Goal: Information Seeking & Learning: Understand process/instructions

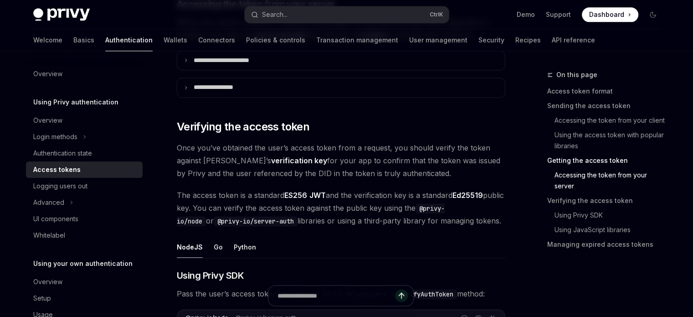
scroll to position [1105, 0]
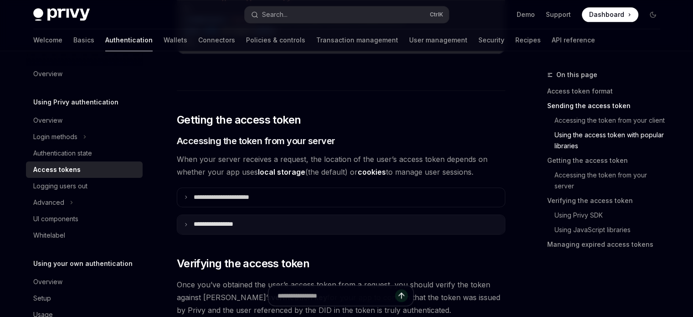
click at [212, 228] on p "**********" at bounding box center [224, 224] width 60 height 8
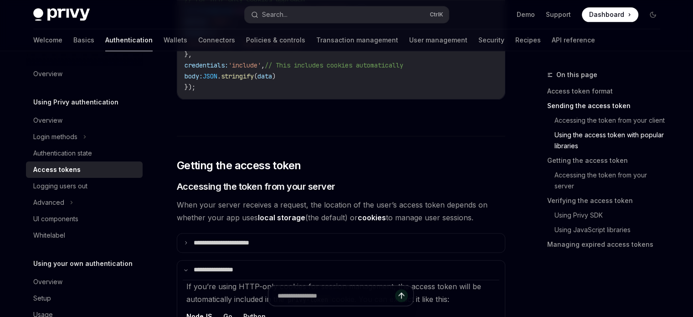
scroll to position [877, 0]
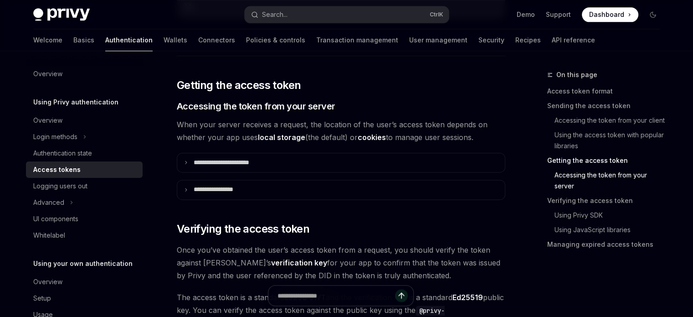
scroll to position [1231, 0]
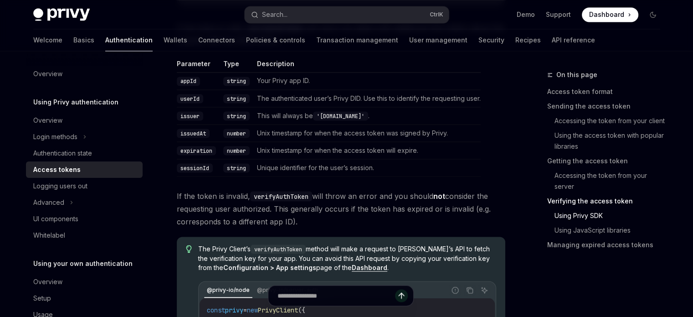
scroll to position [1824, 0]
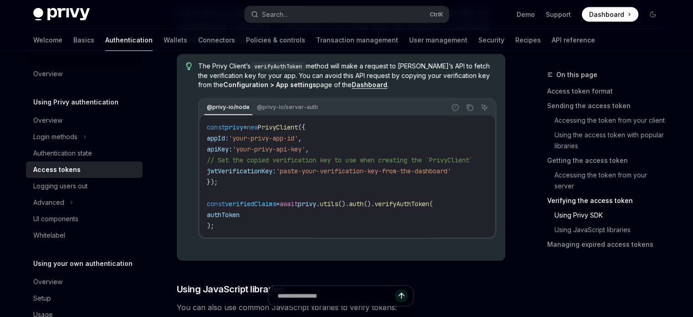
drag, startPoint x: 323, startPoint y: 279, endPoint x: 346, endPoint y: 279, distance: 23.3
click at [346, 254] on div "The Privy Client’s verifyAuthToken method will make a request to [PERSON_NAME]’…" at bounding box center [347, 158] width 298 height 192
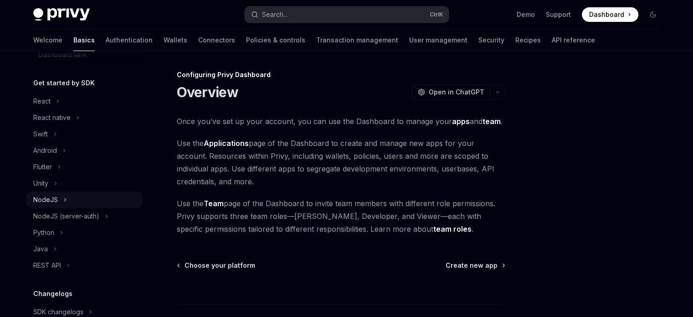
click at [53, 205] on div "NodeJS" at bounding box center [45, 199] width 25 height 11
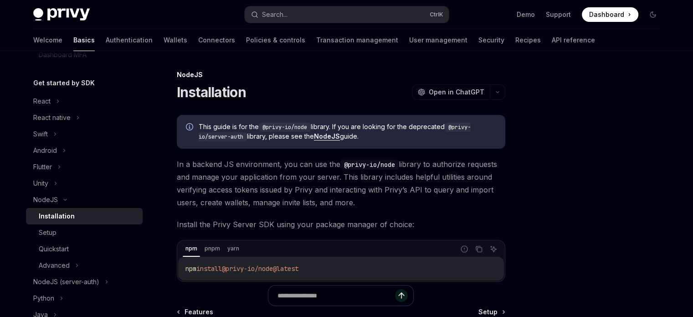
click at [80, 222] on div "Installation" at bounding box center [88, 216] width 98 height 11
click at [81, 238] on div "Setup" at bounding box center [88, 232] width 98 height 11
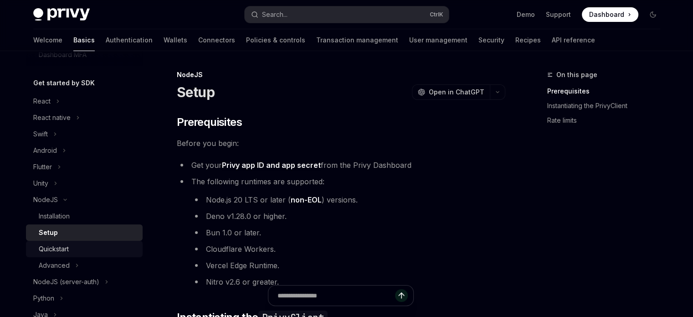
click at [92, 254] on div "Quickstart" at bounding box center [88, 248] width 98 height 11
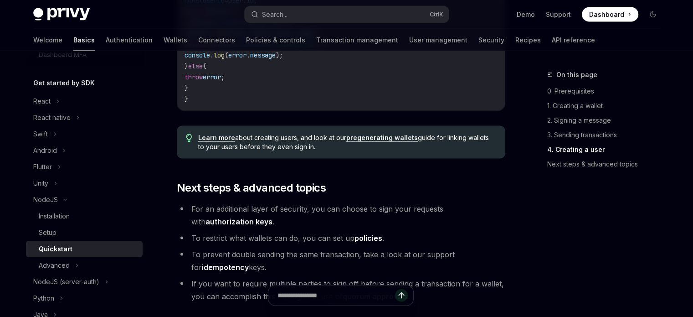
scroll to position [1965, 0]
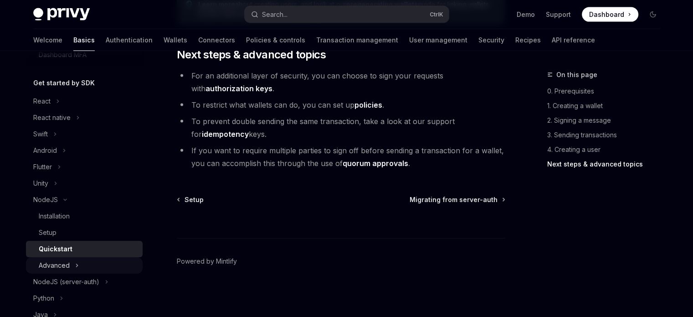
click at [83, 273] on div "Advanced" at bounding box center [84, 265] width 117 height 16
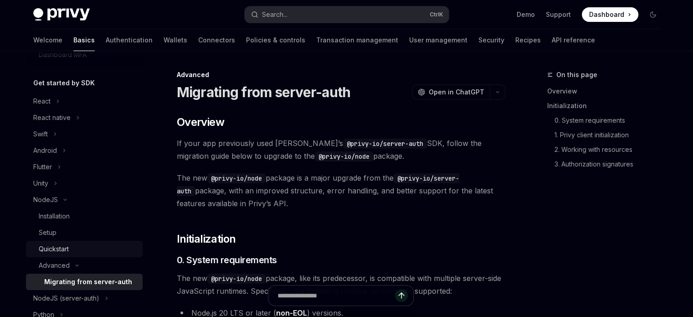
scroll to position [319, 0]
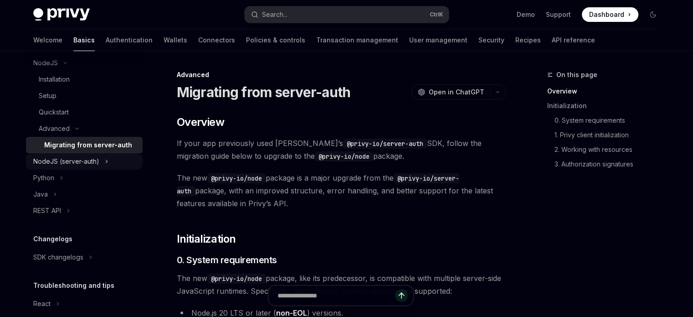
click at [106, 170] on div "NodeJS (server-auth)" at bounding box center [84, 161] width 117 height 16
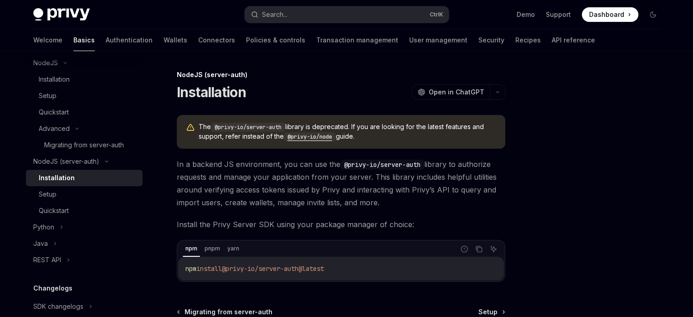
scroll to position [111, 0]
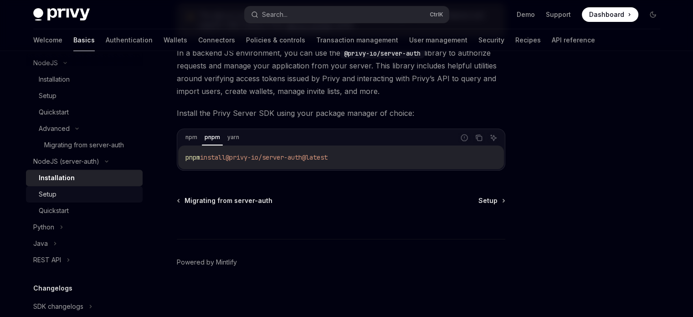
click at [67, 202] on link "Setup" at bounding box center [84, 194] width 117 height 16
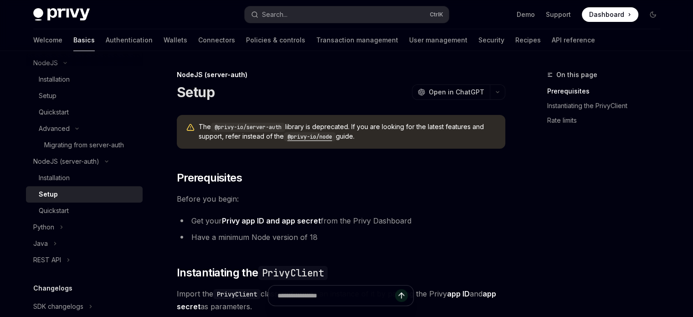
scroll to position [182, 0]
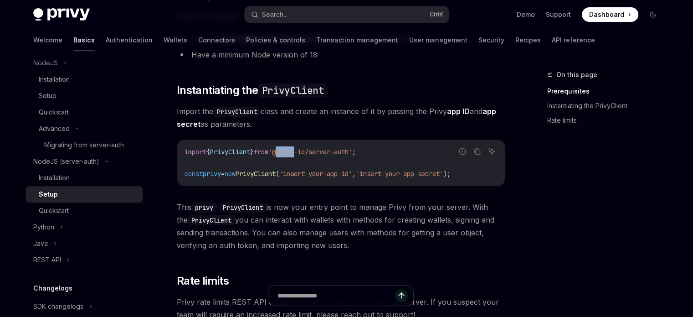
drag, startPoint x: 292, startPoint y: 154, endPoint x: 320, endPoint y: 156, distance: 27.4
click at [319, 155] on span "'@privy-io/server-auth'" at bounding box center [311, 152] width 84 height 8
click at [342, 165] on code "import { PrivyClient } from '@privy-io/server-auth' ; const privy = new PrivyCl…" at bounding box center [341, 162] width 313 height 33
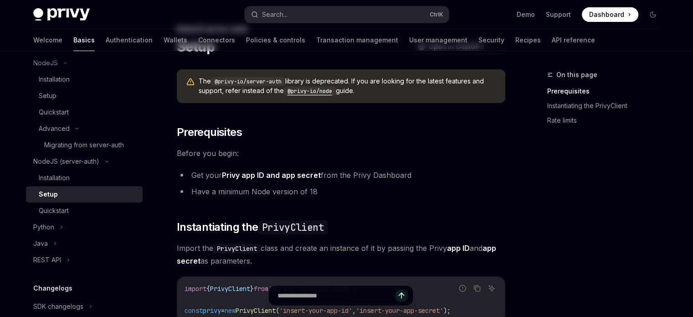
scroll to position [0, 0]
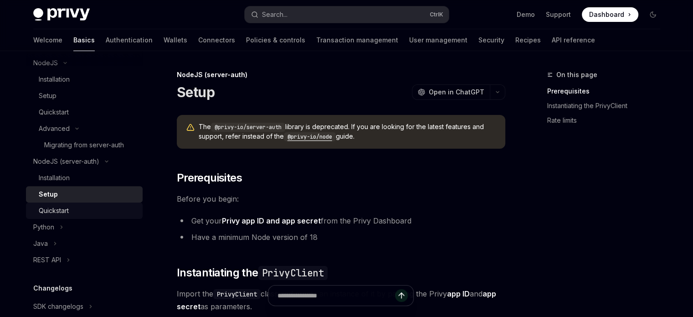
click at [95, 216] on div "Quickstart" at bounding box center [88, 210] width 98 height 11
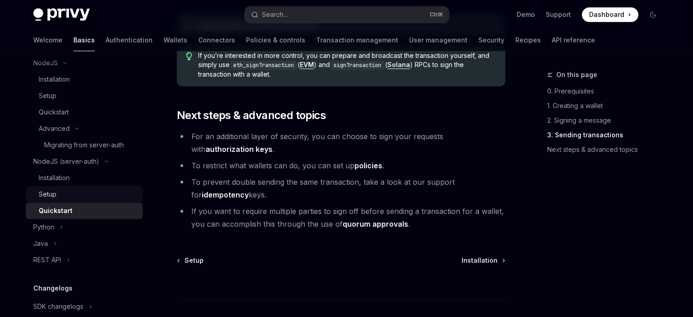
scroll to position [137, 0]
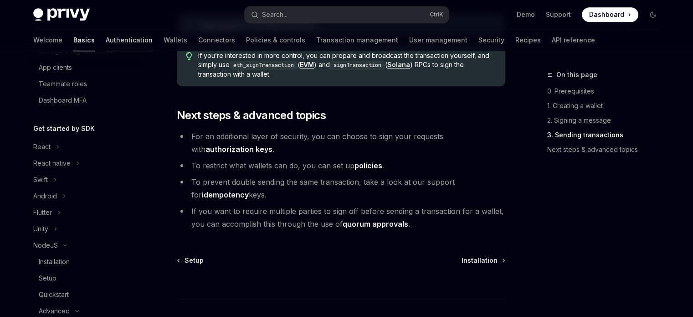
click at [106, 37] on link "Authentication" at bounding box center [129, 40] width 47 height 22
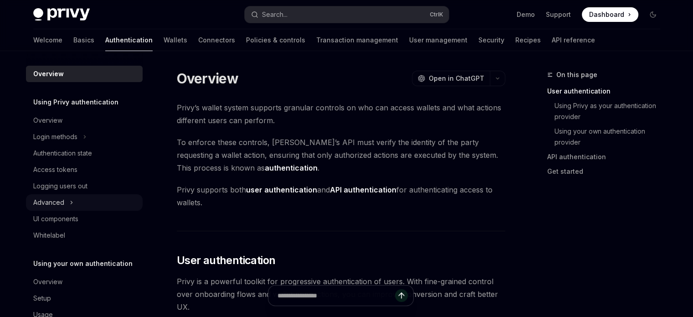
scroll to position [24, 0]
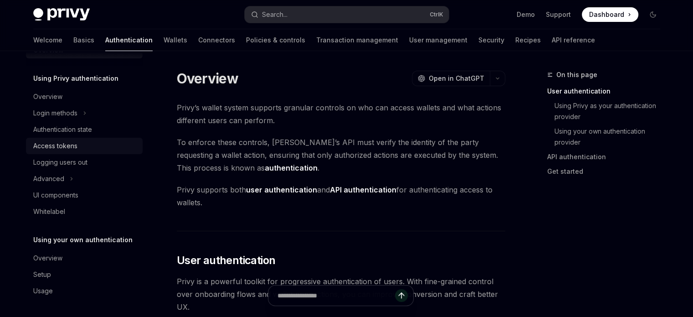
click at [84, 145] on div "Access tokens" at bounding box center [85, 145] width 104 height 11
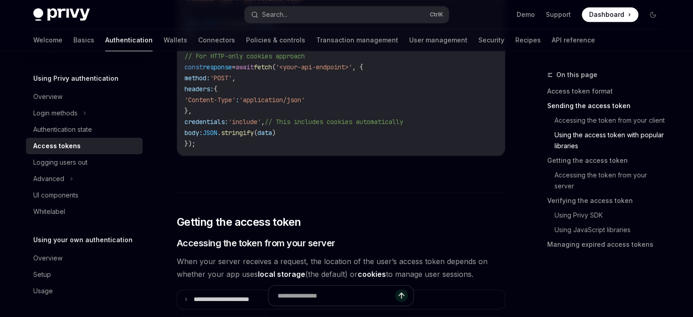
scroll to position [1140, 0]
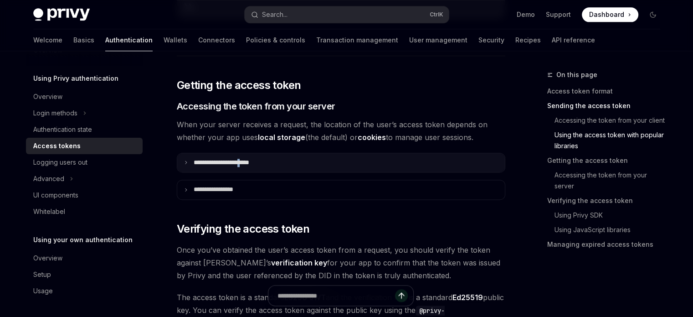
click at [258, 167] on p "**********" at bounding box center [233, 163] width 79 height 8
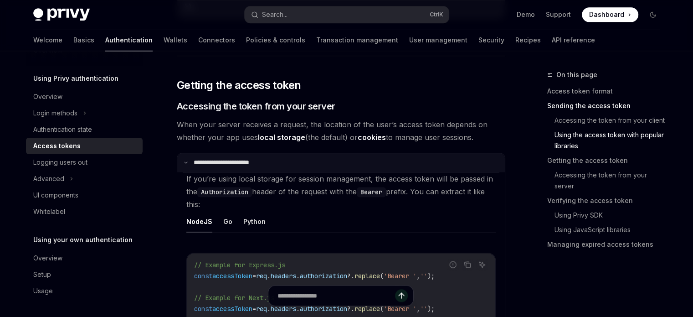
click at [197, 161] on summary "**********" at bounding box center [341, 162] width 328 height 19
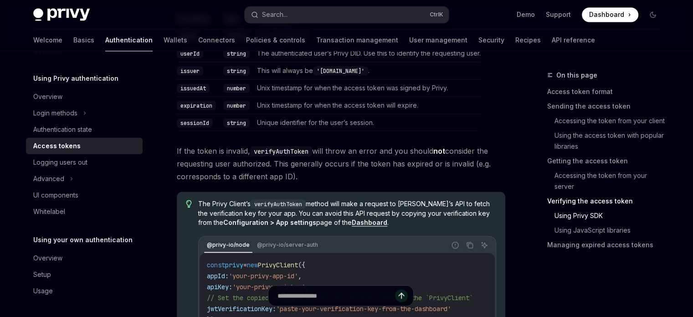
scroll to position [1504, 0]
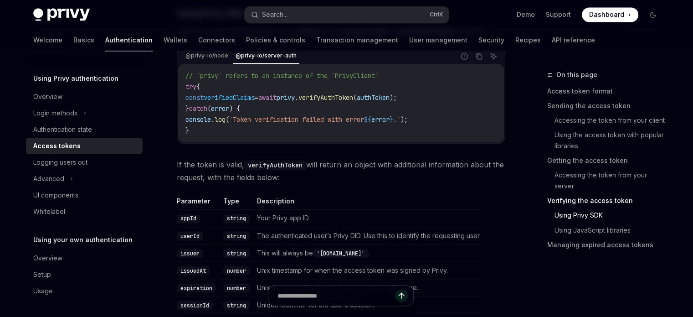
click at [202, 96] on div "// `privy` refers to an instance of the `PrivyClient` try { const verifiedClaim…" at bounding box center [341, 103] width 326 height 78
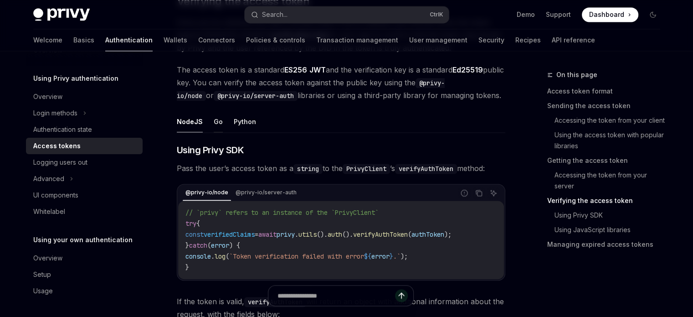
drag, startPoint x: 229, startPoint y: 144, endPoint x: 219, endPoint y: 141, distance: 10.0
click at [228, 133] on ul "NodeJS Go Python" at bounding box center [341, 122] width 329 height 22
click at [219, 132] on button "Go" at bounding box center [218, 121] width 9 height 21
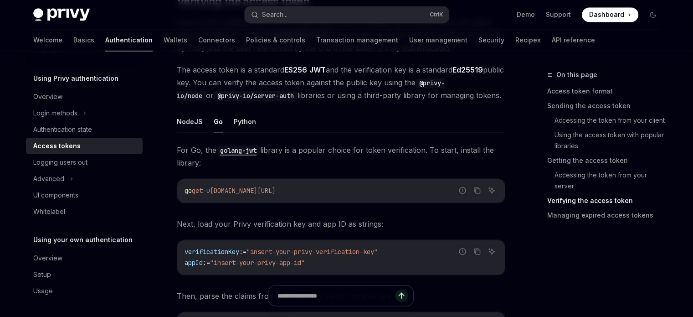
scroll to position [1413, 0]
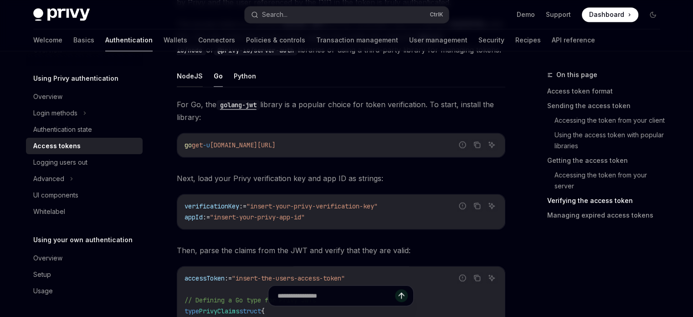
click at [197, 87] on button "NodeJS" at bounding box center [190, 75] width 26 height 21
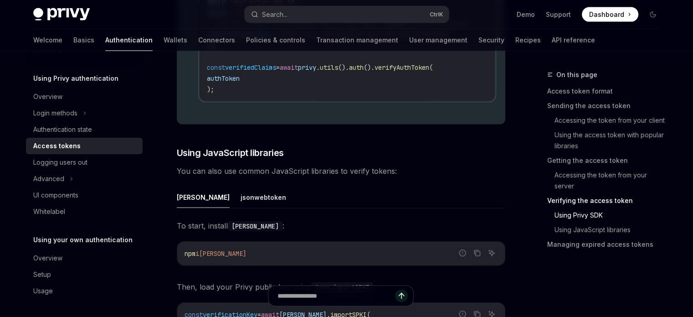
scroll to position [2006, 0]
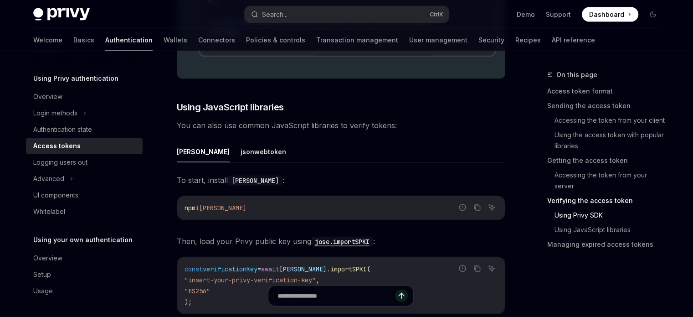
click at [221, 180] on div "​ Using Privy SDK Pass the user’s access token as a string to the PrivyClient ’…" at bounding box center [341, 20] width 329 height 1030
click at [241, 162] on button "jsonwebtoken" at bounding box center [264, 151] width 46 height 21
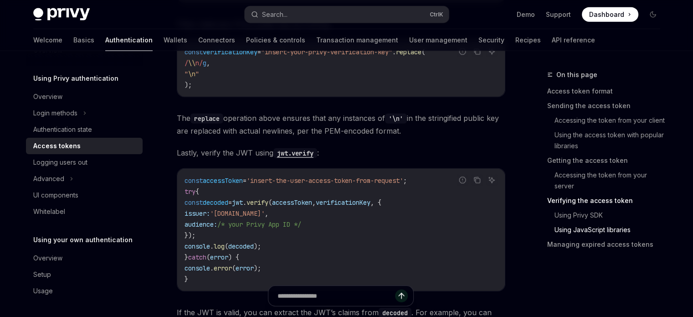
scroll to position [2132, 0]
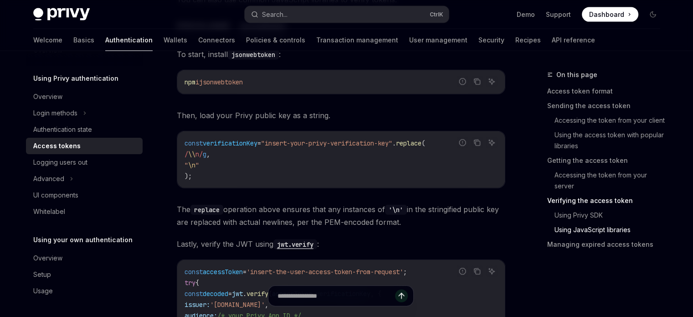
click at [184, 36] on button "[PERSON_NAME]" at bounding box center [203, 25] width 53 height 21
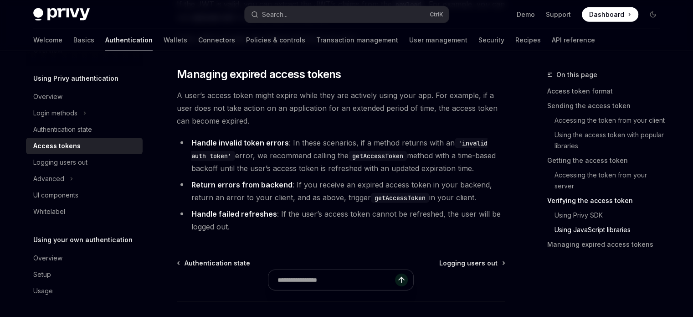
scroll to position [2542, 0]
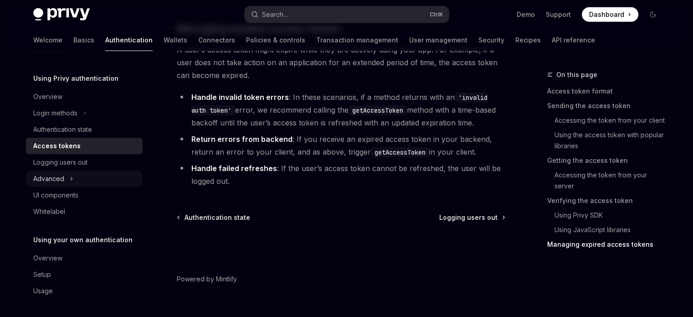
click at [71, 176] on icon at bounding box center [72, 178] width 4 height 11
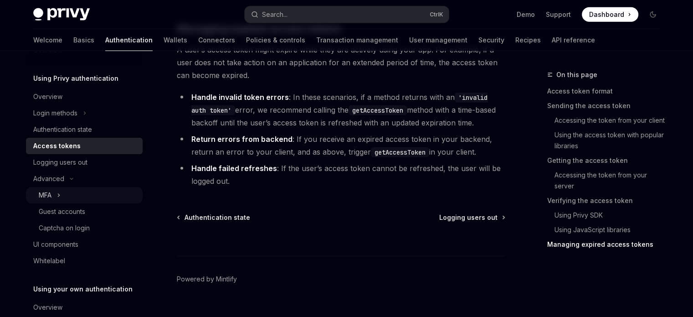
click at [98, 189] on div "MFA" at bounding box center [84, 195] width 117 height 16
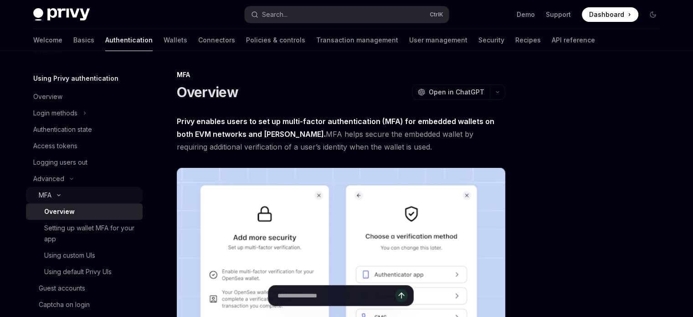
click at [98, 189] on div "MFA" at bounding box center [84, 195] width 117 height 16
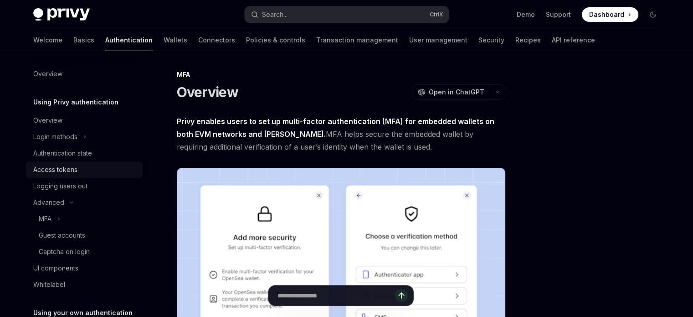
click at [71, 166] on div "Access tokens" at bounding box center [55, 169] width 44 height 11
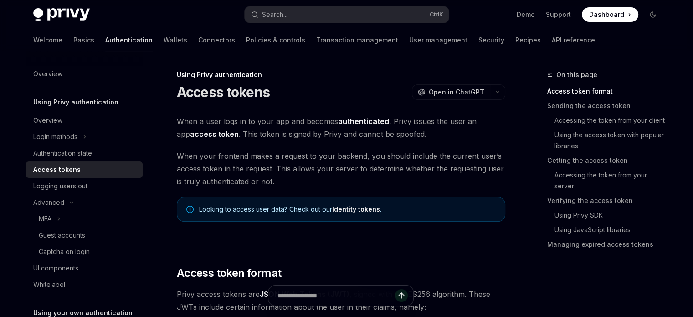
click at [487, 84] on div "Access tokens OpenAI Open in ChatGPT" at bounding box center [341, 92] width 329 height 16
click at [471, 94] on span "Open in ChatGPT" at bounding box center [457, 92] width 56 height 9
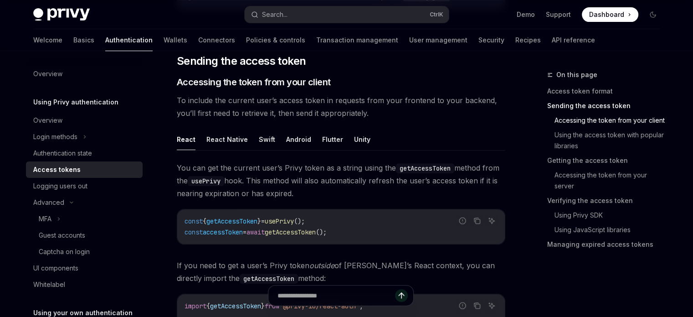
scroll to position [593, 0]
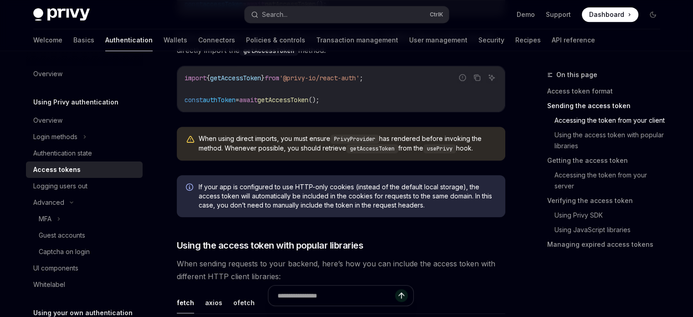
click at [95, 171] on div "Access tokens" at bounding box center [85, 169] width 104 height 11
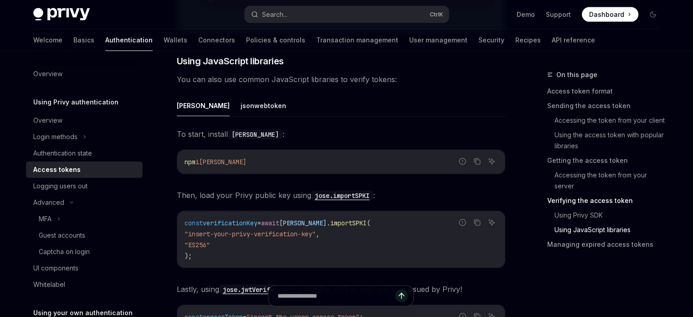
scroll to position [2097, 0]
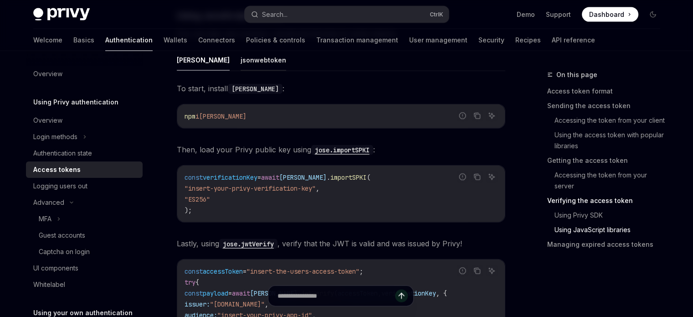
click at [241, 71] on button "jsonwebtoken" at bounding box center [264, 59] width 46 height 21
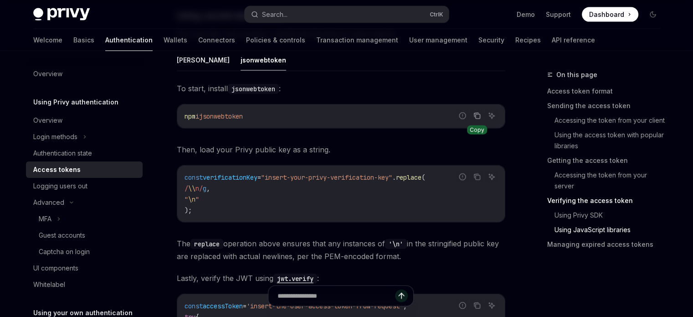
click at [481, 122] on button "Copy the contents from the code block" at bounding box center [477, 116] width 12 height 12
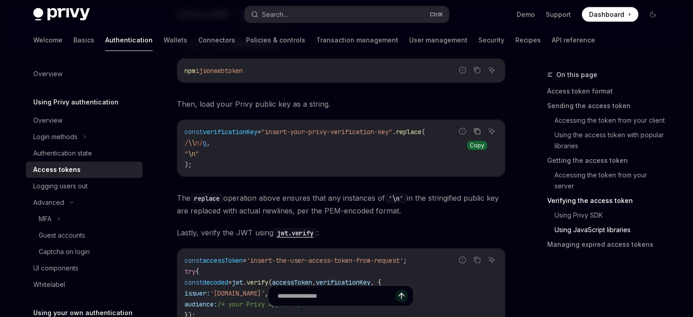
click at [478, 135] on icon "Copy the contents from the code block" at bounding box center [477, 131] width 7 height 7
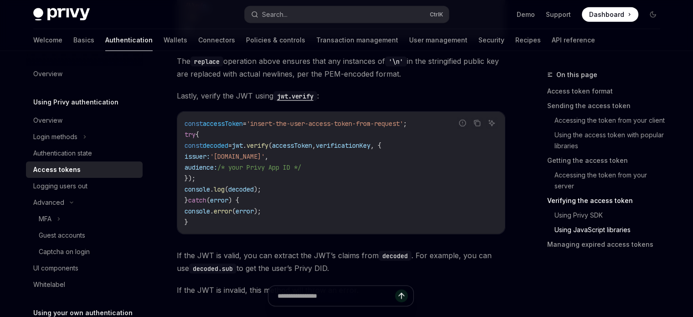
scroll to position [2325, 0]
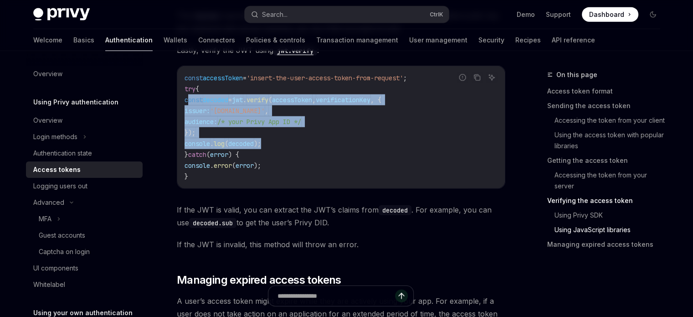
drag, startPoint x: 190, startPoint y: 140, endPoint x: 288, endPoint y: 186, distance: 107.9
click at [288, 182] on code "const accessToken = 'insert-the-user-access-token-from-request' ; try { const d…" at bounding box center [341, 126] width 313 height 109
click at [261, 148] on span ");" at bounding box center [257, 144] width 7 height 8
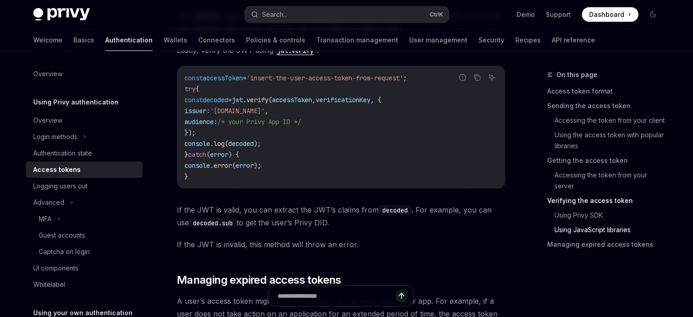
click at [299, 56] on code "jwt.verify" at bounding box center [296, 51] width 44 height 10
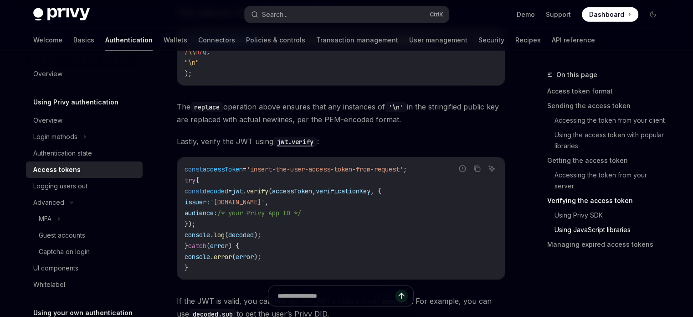
drag, startPoint x: 283, startPoint y: 178, endPoint x: 310, endPoint y: 196, distance: 32.0
click at [284, 147] on code "jwt.verify" at bounding box center [296, 142] width 44 height 10
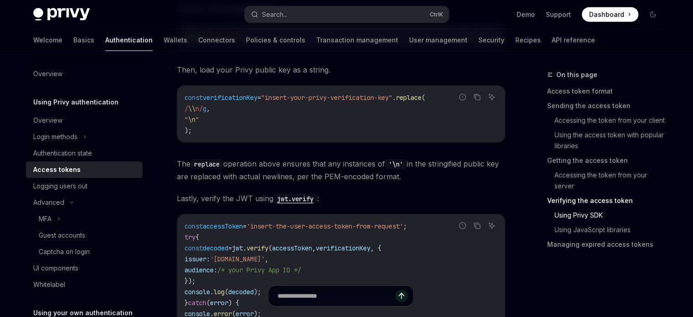
scroll to position [2040, 0]
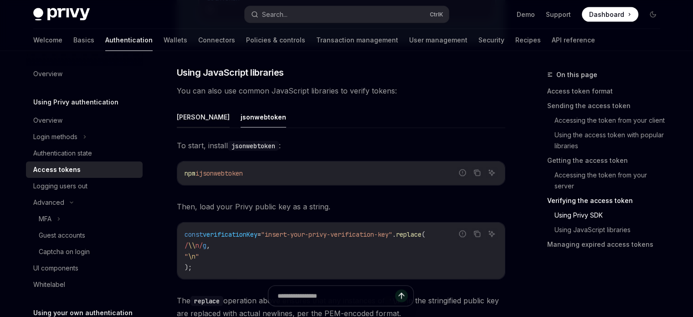
click at [186, 128] on button "[PERSON_NAME]" at bounding box center [203, 116] width 53 height 21
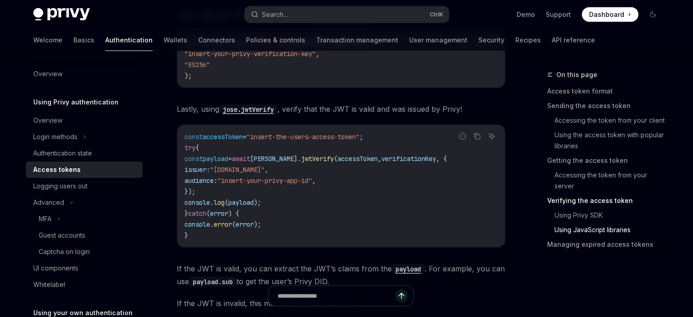
scroll to position [2086, 0]
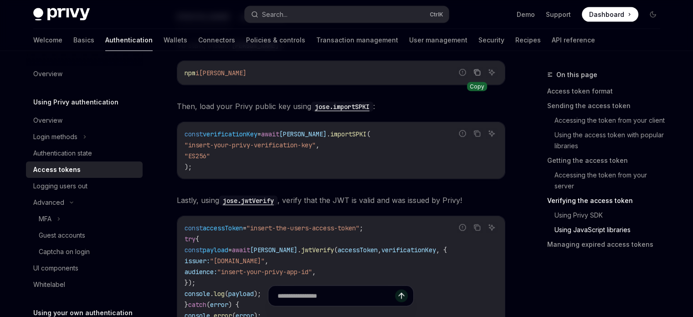
click at [478, 75] on icon "Copy the contents from the code block" at bounding box center [478, 73] width 5 height 5
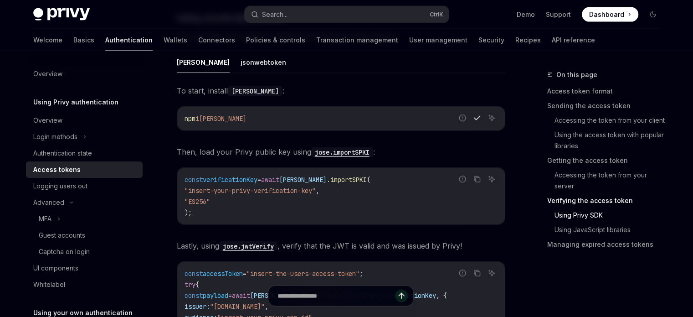
click at [214, 124] on code "npm i jose" at bounding box center [341, 118] width 313 height 11
click at [213, 123] on span "[PERSON_NAME]" at bounding box center [222, 118] width 47 height 8
copy span "[PERSON_NAME]"
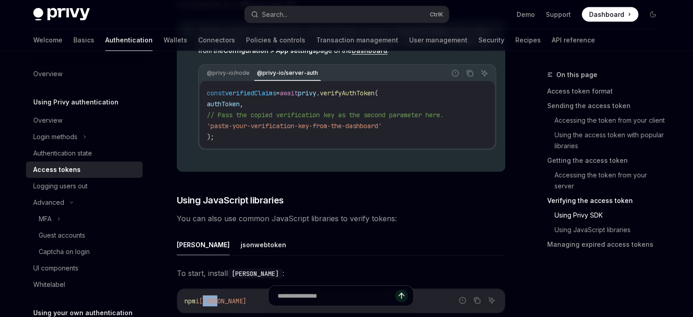
scroll to position [1812, 0]
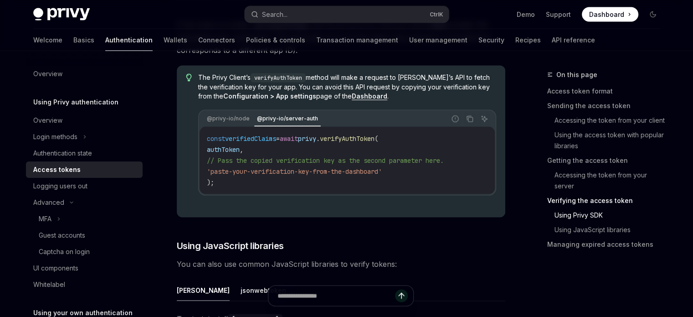
drag, startPoint x: 254, startPoint y: 149, endPoint x: 319, endPoint y: 153, distance: 65.4
click at [319, 127] on div "@privy-io/node @privy-io/server-auth" at bounding box center [324, 119] width 241 height 16
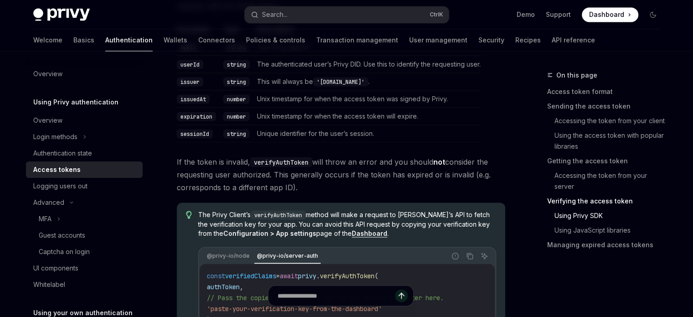
scroll to position [1767, 0]
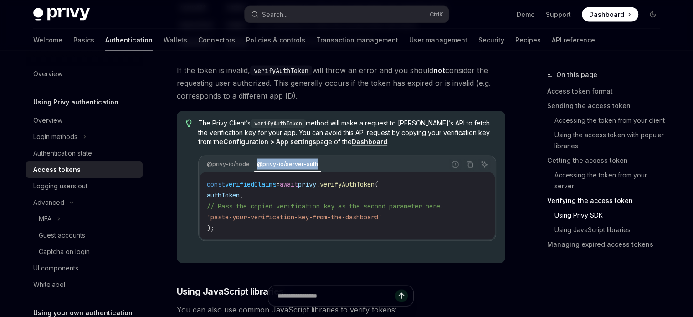
drag, startPoint x: 251, startPoint y: 181, endPoint x: 321, endPoint y: 197, distance: 71.5
click at [321, 197] on div "The Privy Client’s verifyAuthToken method will make a request to Privy’s API to…" at bounding box center [347, 187] width 298 height 137
copy div "@privy-io/server-auth"
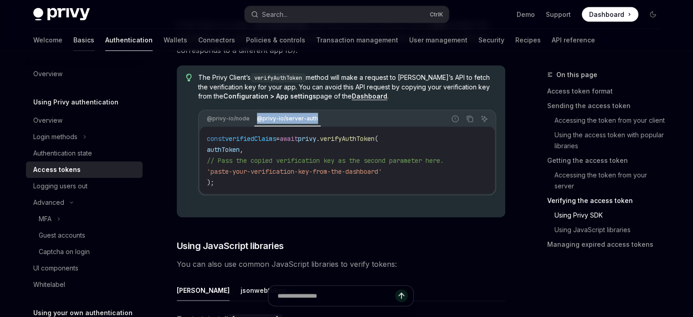
click at [73, 43] on link "Basics" at bounding box center [83, 40] width 21 height 22
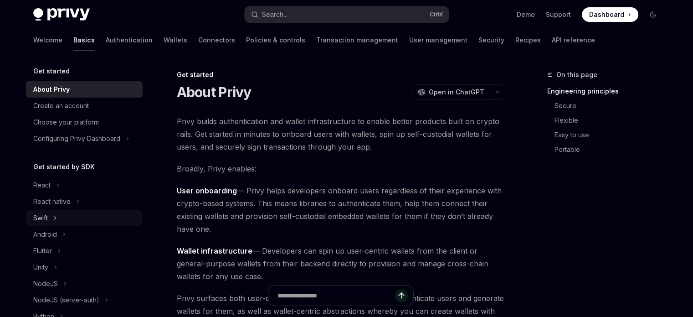
scroll to position [46, 0]
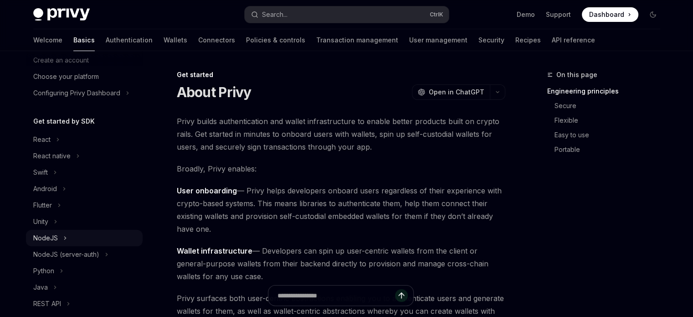
click at [54, 243] on div "NodeJS" at bounding box center [45, 238] width 25 height 11
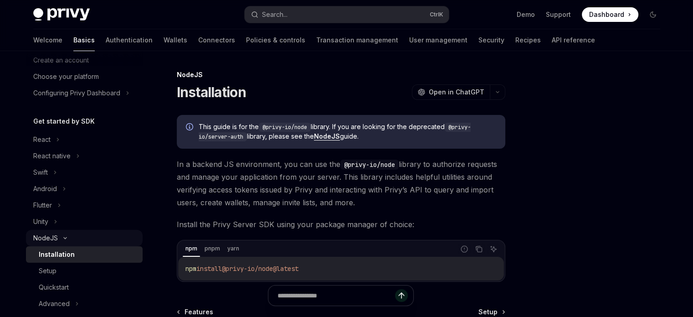
scroll to position [91, 0]
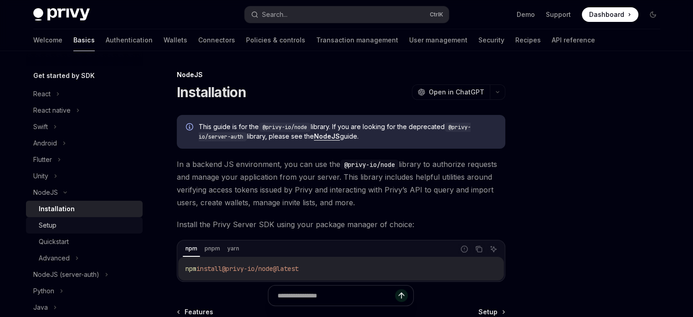
click at [65, 231] on div "Setup" at bounding box center [88, 225] width 98 height 11
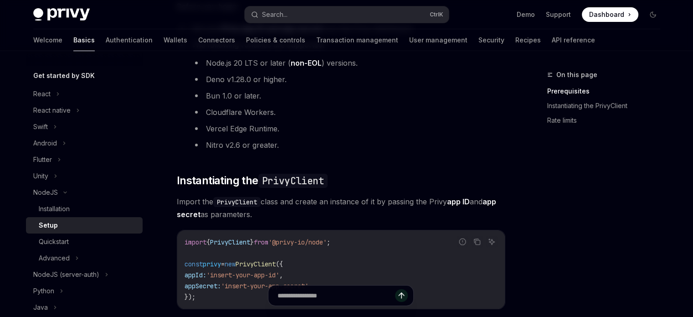
scroll to position [182, 0]
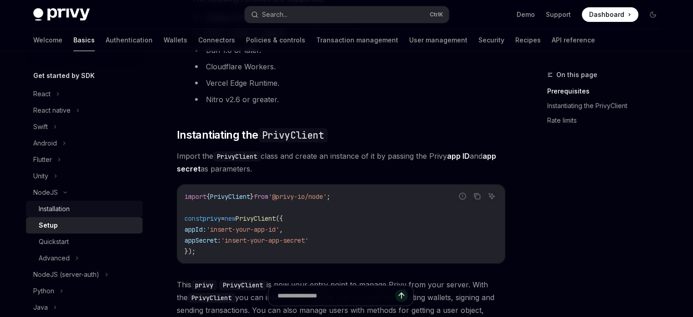
click at [93, 214] on div "Installation" at bounding box center [88, 208] width 98 height 11
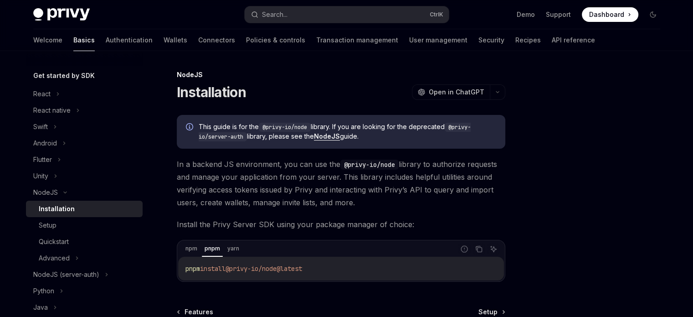
scroll to position [91, 0]
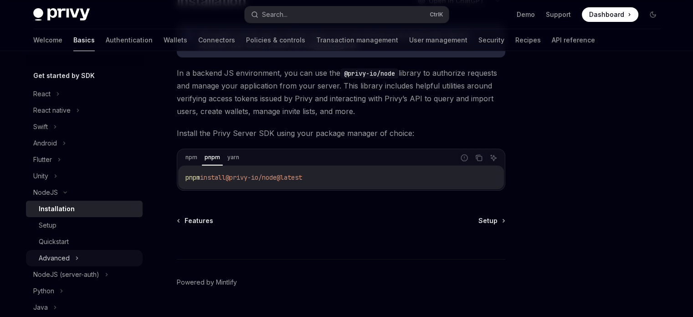
click at [81, 265] on div "Advanced" at bounding box center [84, 258] width 117 height 16
click at [85, 264] on div "Advanced" at bounding box center [84, 258] width 117 height 16
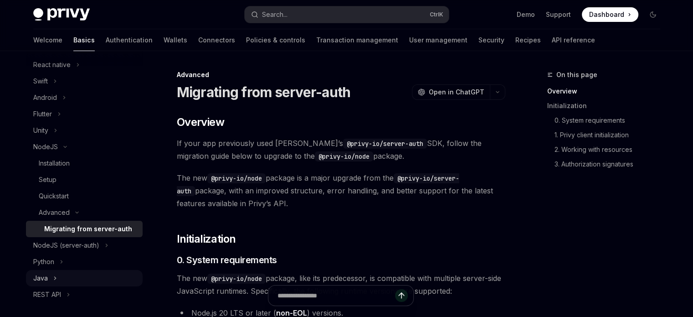
scroll to position [182, 0]
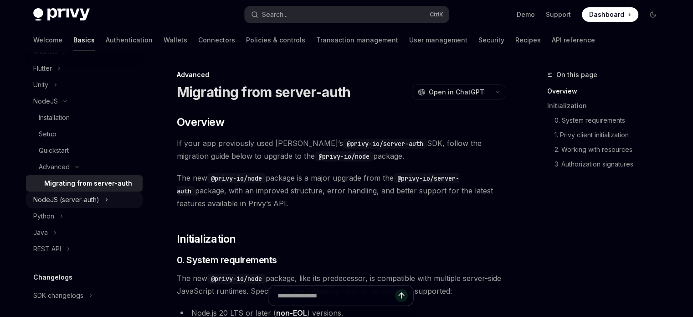
click at [98, 205] on div "NodeJS (server-auth)" at bounding box center [66, 199] width 66 height 11
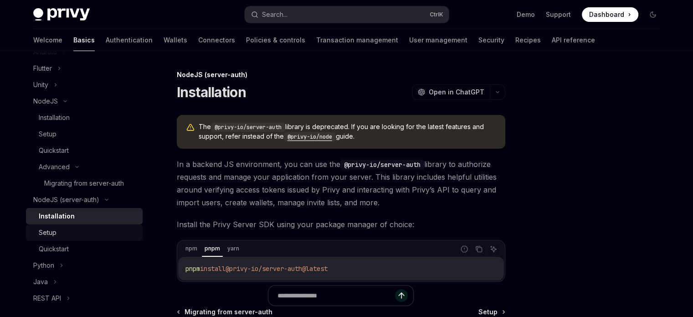
drag, startPoint x: 89, startPoint y: 239, endPoint x: 99, endPoint y: 243, distance: 10.4
click at [89, 238] on div "Setup" at bounding box center [88, 232] width 98 height 11
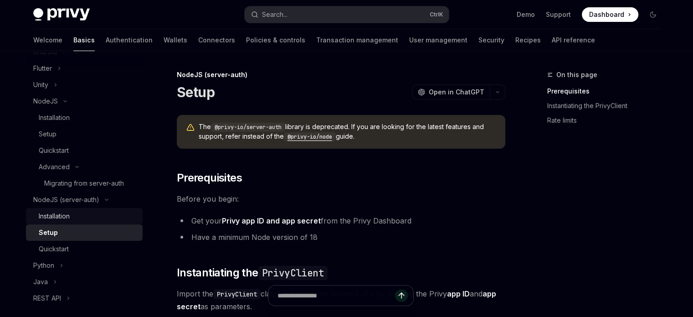
click at [47, 222] on div "Installation" at bounding box center [54, 216] width 31 height 11
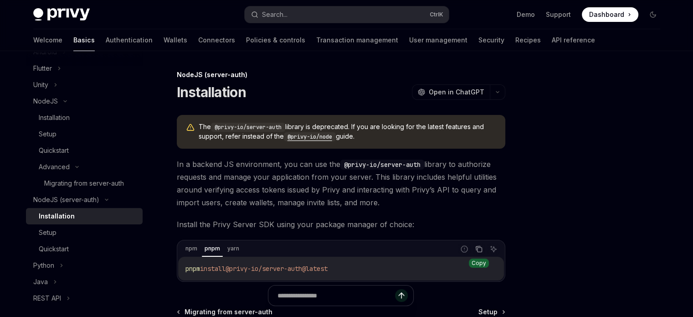
click at [483, 247] on button "Copy the contents from the code block" at bounding box center [479, 249] width 12 height 12
click at [106, 36] on link "Authentication" at bounding box center [129, 40] width 47 height 22
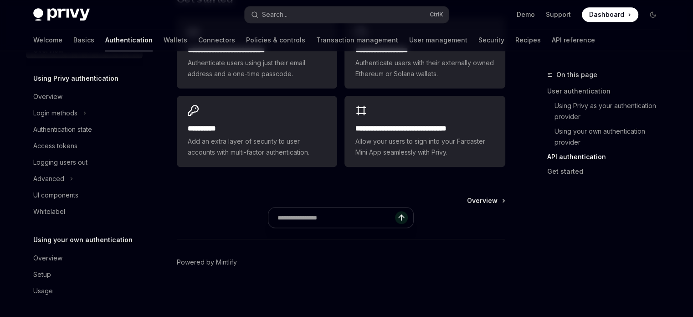
scroll to position [611, 0]
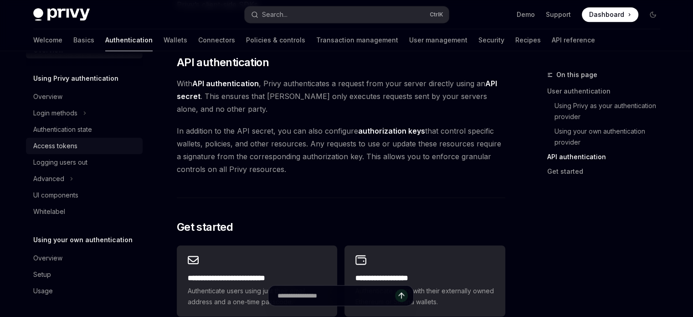
click at [62, 144] on div "Access tokens" at bounding box center [55, 145] width 44 height 11
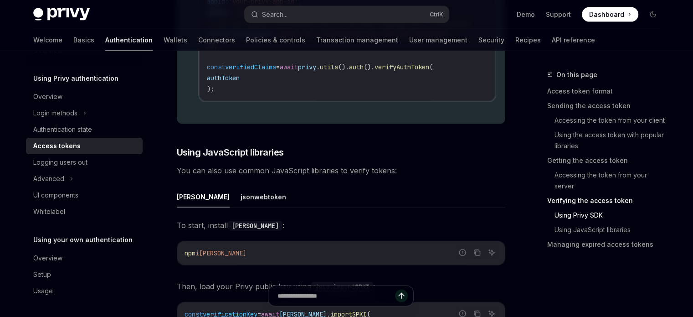
scroll to position [1824, 0]
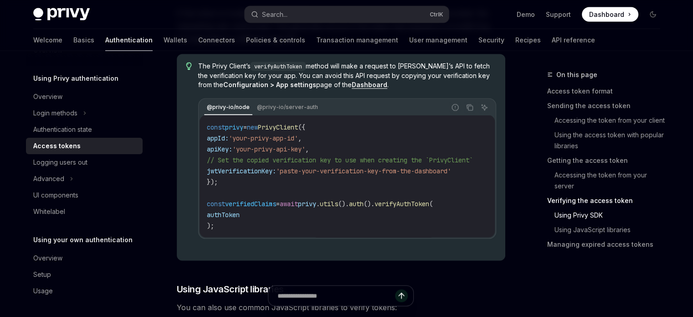
click at [267, 128] on div "The Privy Client’s verifyAuthToken method will make a request to [PERSON_NAME]’…" at bounding box center [347, 158] width 298 height 192
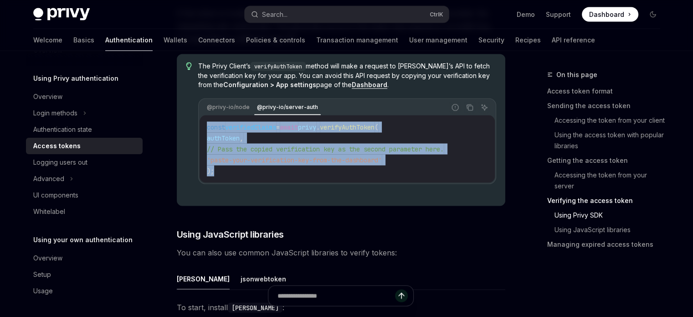
drag, startPoint x: 205, startPoint y: 155, endPoint x: 279, endPoint y: 204, distance: 88.7
click at [279, 183] on div "const verifiedClaims = await privy . verifyAuthToken ( authToken , // Pass the …" at bounding box center [347, 148] width 295 height 67
copy code "const verifiedClaims = await privy . verifyAuthToken ( authToken , // Pass the …"
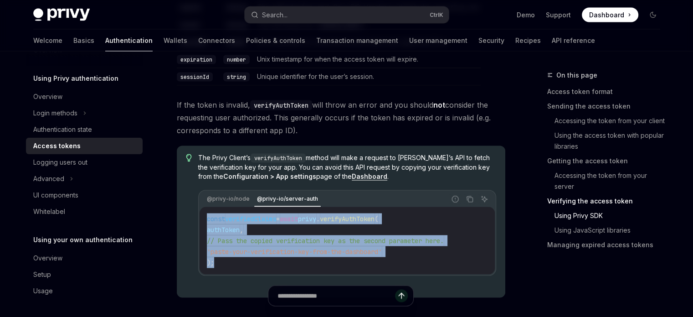
scroll to position [1778, 0]
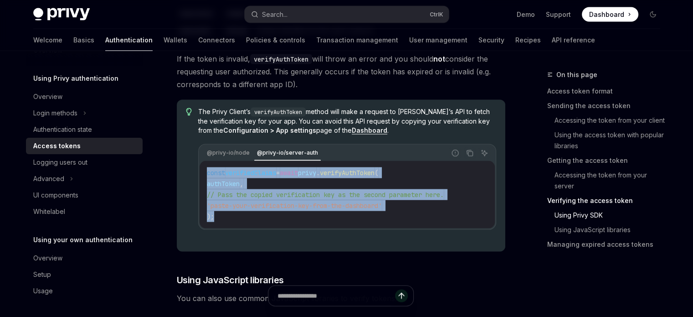
click at [368, 220] on code "const verifiedClaims = await privy . verifyAuthToken ( authToken , // Pass the …" at bounding box center [347, 194] width 280 height 55
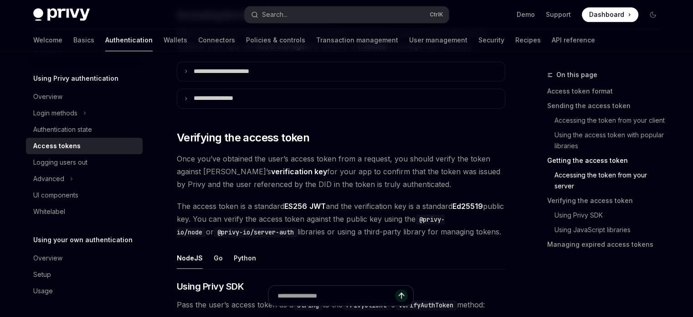
scroll to position [1185, 0]
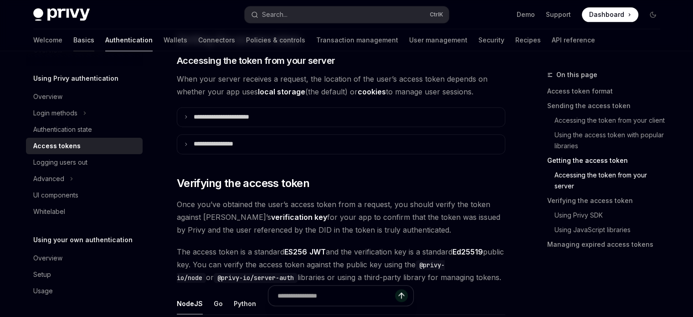
click at [73, 41] on link "Basics" at bounding box center [83, 40] width 21 height 22
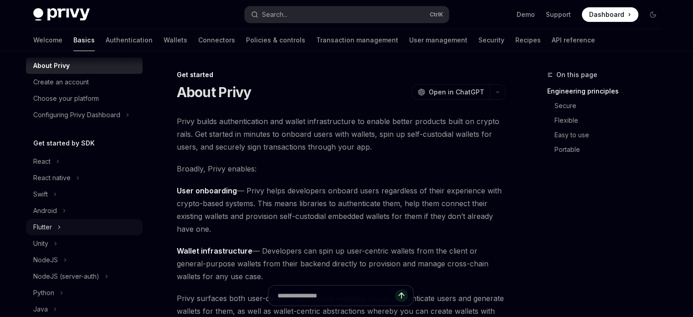
scroll to position [115, 0]
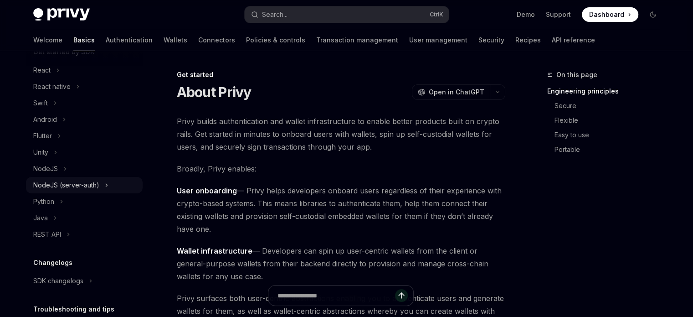
click at [42, 191] on div "NodeJS (server-auth)" at bounding box center [66, 185] width 66 height 11
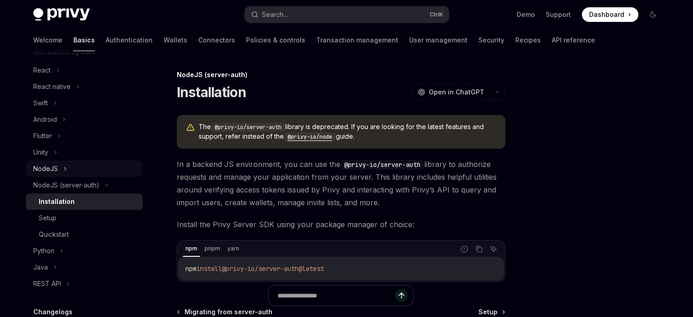
click at [71, 177] on div "NodeJS" at bounding box center [84, 168] width 117 height 16
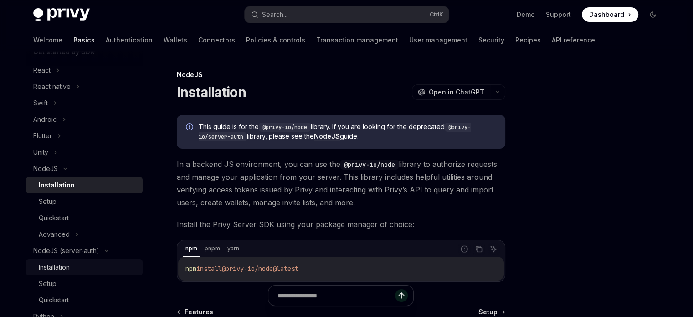
drag, startPoint x: 81, startPoint y: 269, endPoint x: 82, endPoint y: 280, distance: 11.4
click at [82, 274] on li "NodeJS (server-auth) Installation Setup Quickstart" at bounding box center [84, 276] width 117 height 66
click at [67, 289] on div "Setup" at bounding box center [88, 283] width 98 height 11
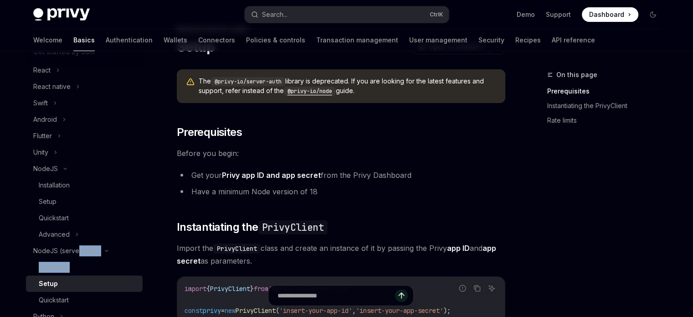
scroll to position [137, 0]
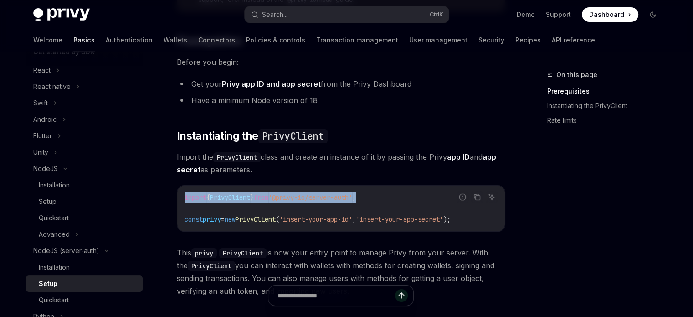
drag, startPoint x: 181, startPoint y: 197, endPoint x: 394, endPoint y: 192, distance: 213.4
click at [394, 192] on div "import { PrivyClient } from '@privy-io/server-auth' ; const privy = new PrivyCl…" at bounding box center [341, 209] width 328 height 46
copy span "import { PrivyClient } from '@privy-io/server-auth' ;"
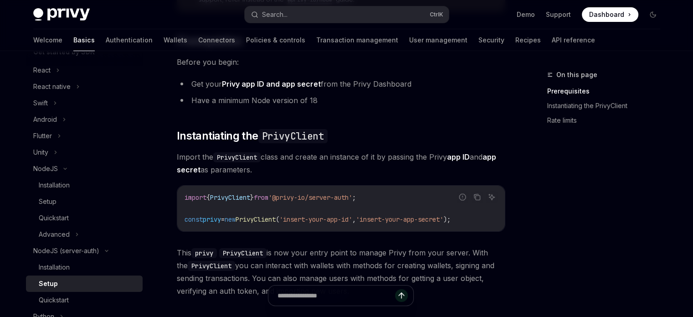
click at [408, 232] on div "The @privy-io/server-auth library is deprecated. If you are looking for the lat…" at bounding box center [341, 188] width 329 height 421
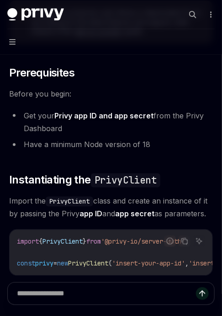
type textarea "*"
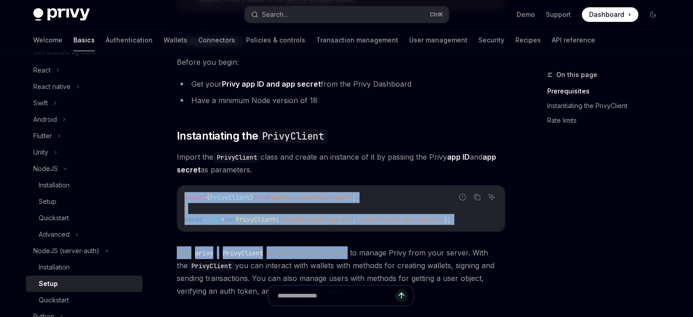
click at [353, 213] on code "import { PrivyClient } from '@privy-io/server-auth' ; const privy = new PrivyCl…" at bounding box center [341, 208] width 313 height 33
